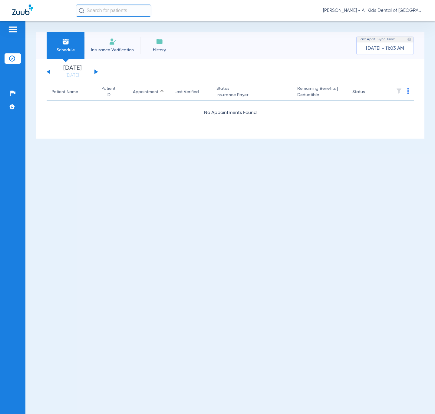
click at [94, 71] on div "[DATE] [DATE] [DATE] [DATE] [DATE] [DATE] [DATE] [DATE] [DATE] [DATE] [DATE] [D…" at bounding box center [73, 71] width 52 height 13
click at [95, 70] on button at bounding box center [97, 71] width 4 height 5
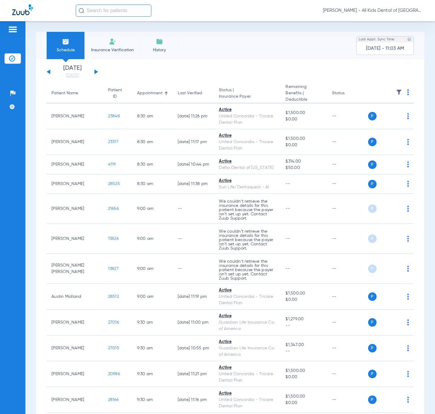
click at [118, 13] on input "text" at bounding box center [114, 11] width 76 height 12
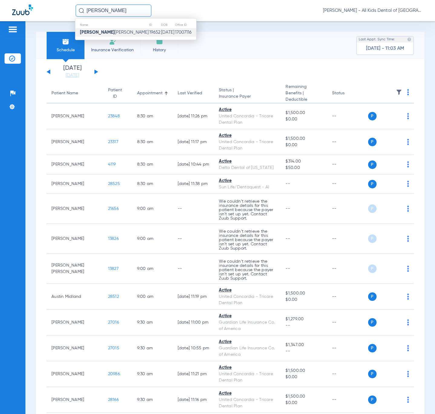
type input "[PERSON_NAME]"
click at [98, 32] on strong "[PERSON_NAME]" at bounding box center [97, 32] width 35 height 5
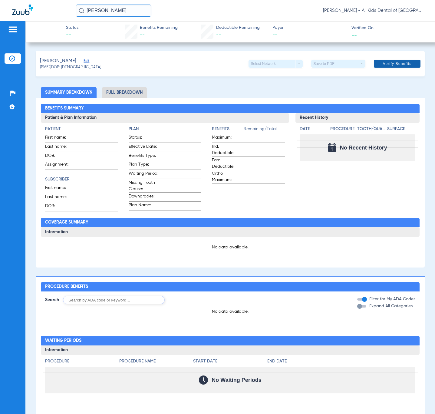
click at [394, 62] on span "Verify Benefits" at bounding box center [397, 63] width 29 height 5
